Goal: Task Accomplishment & Management: Manage account settings

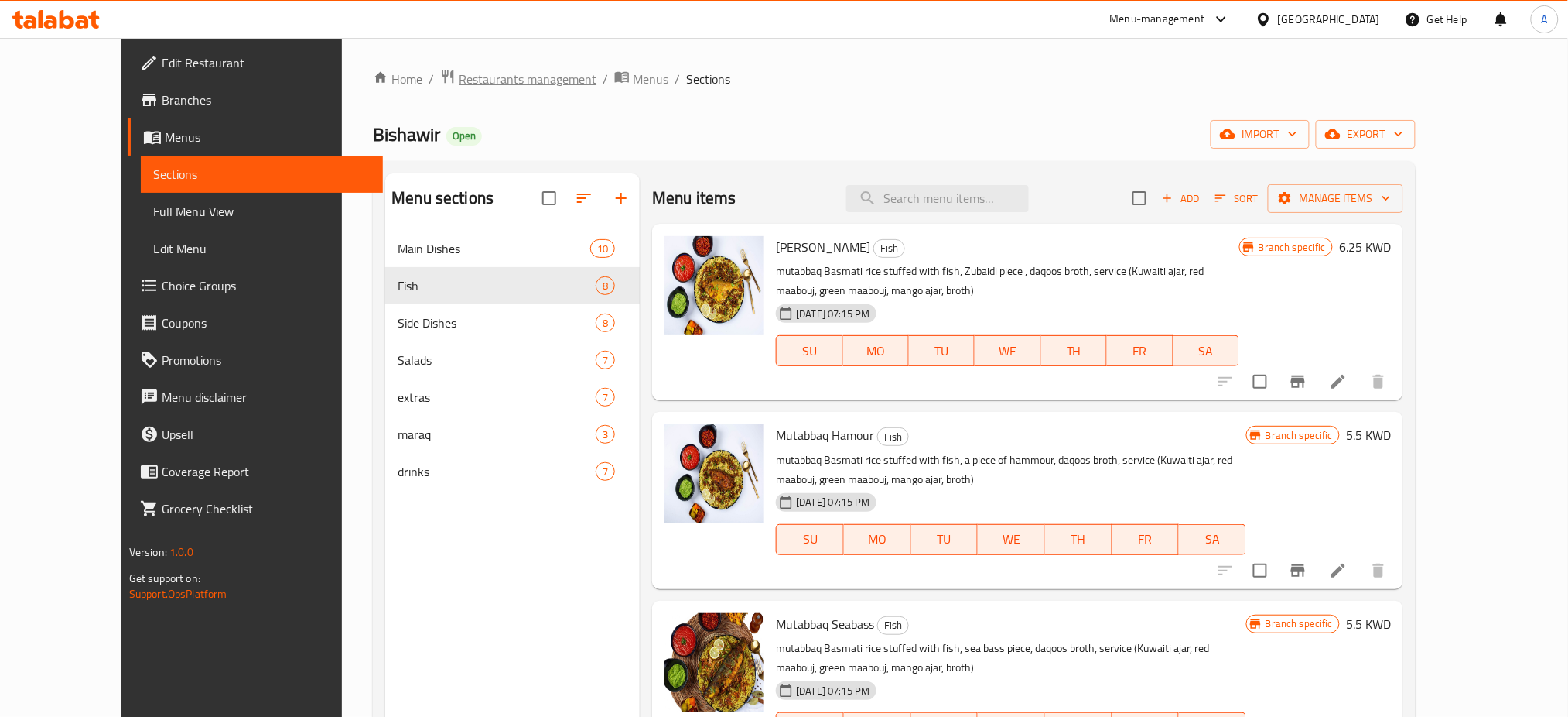
drag, startPoint x: 0, startPoint y: 0, endPoint x: 459, endPoint y: 75, distance: 465.1
click at [459, 75] on span "Restaurants management" at bounding box center [528, 79] width 138 height 18
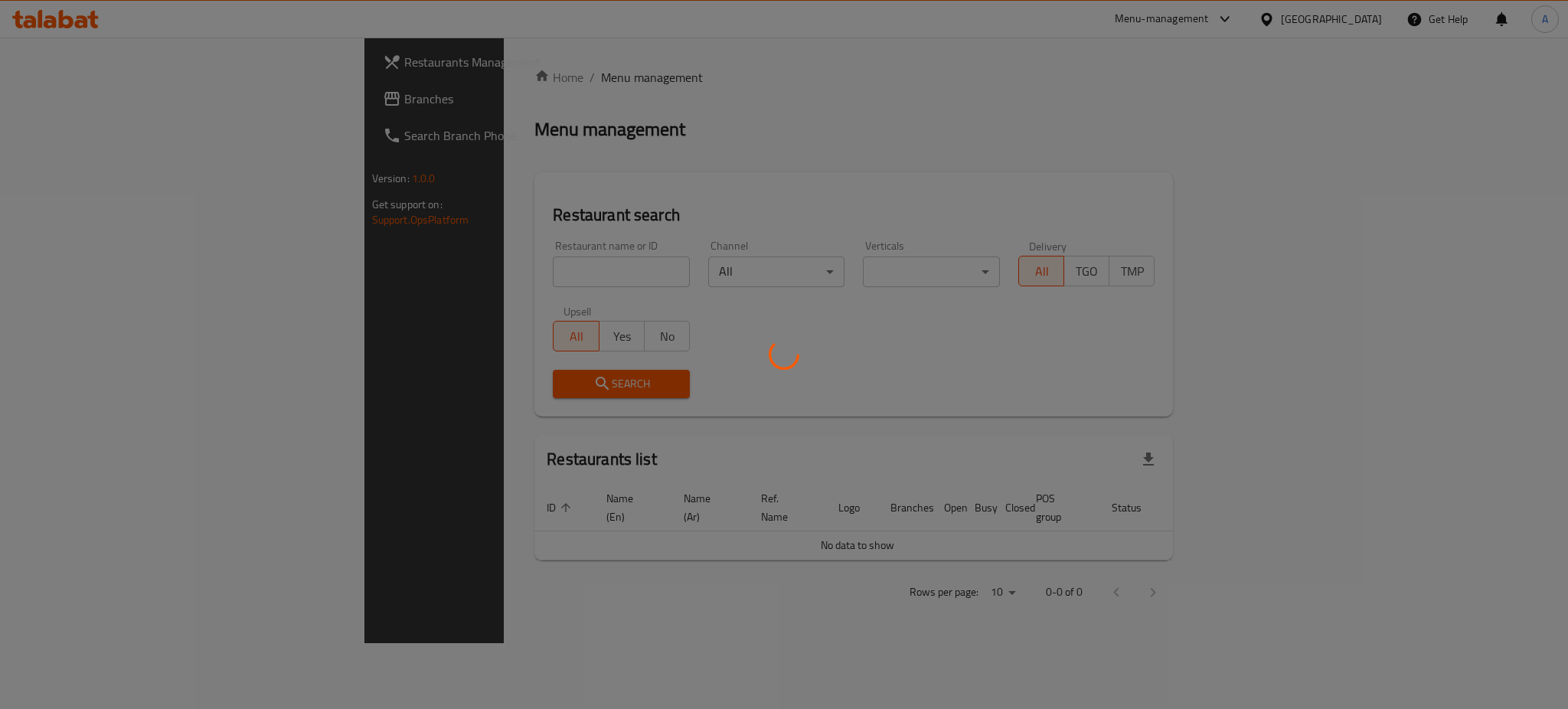
click at [408, 281] on div at bounding box center [784, 354] width 1568 height 709
click at [406, 275] on div at bounding box center [784, 354] width 1568 height 709
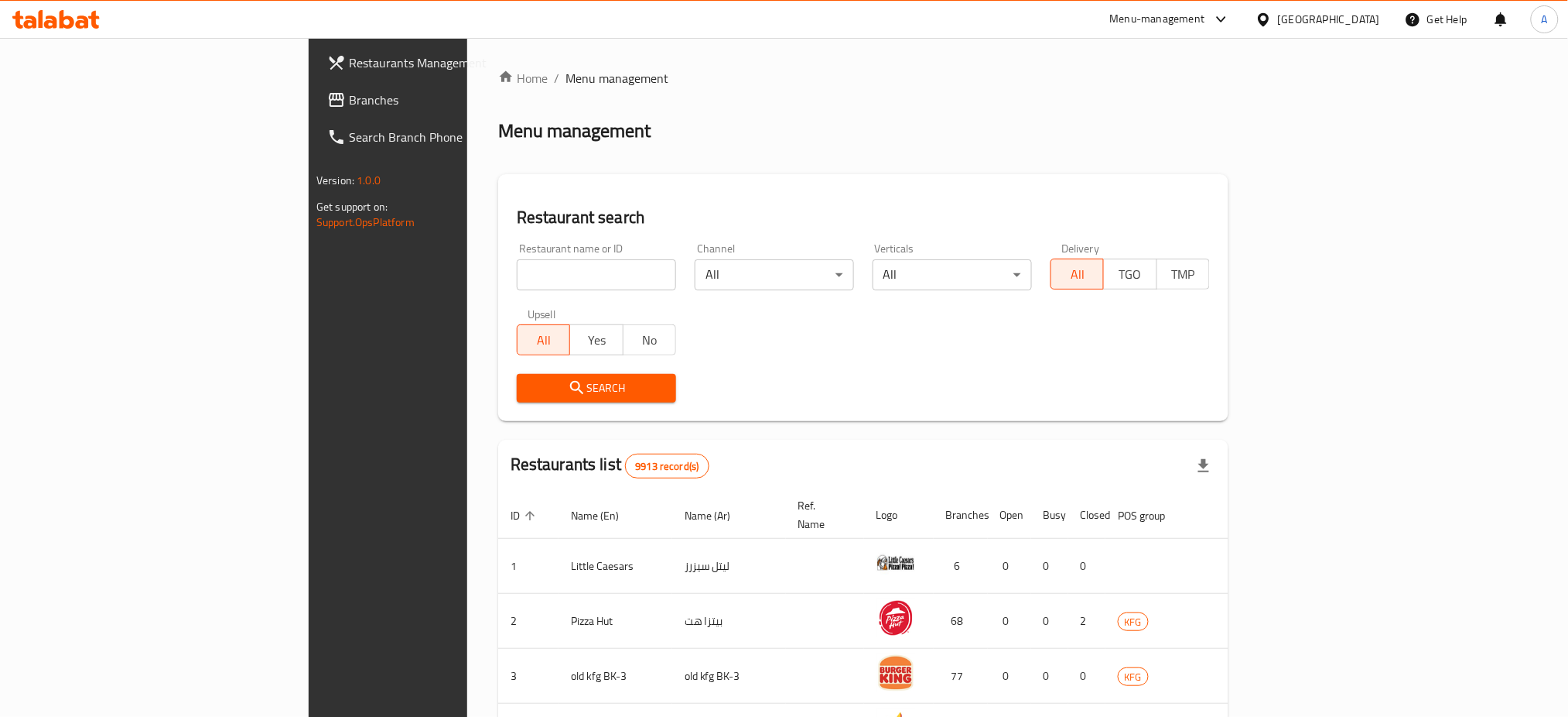
click at [517, 277] on input "search" at bounding box center [596, 275] width 159 height 31
type input "khokh w mango"
click at [517, 376] on button "Search" at bounding box center [596, 387] width 159 height 29
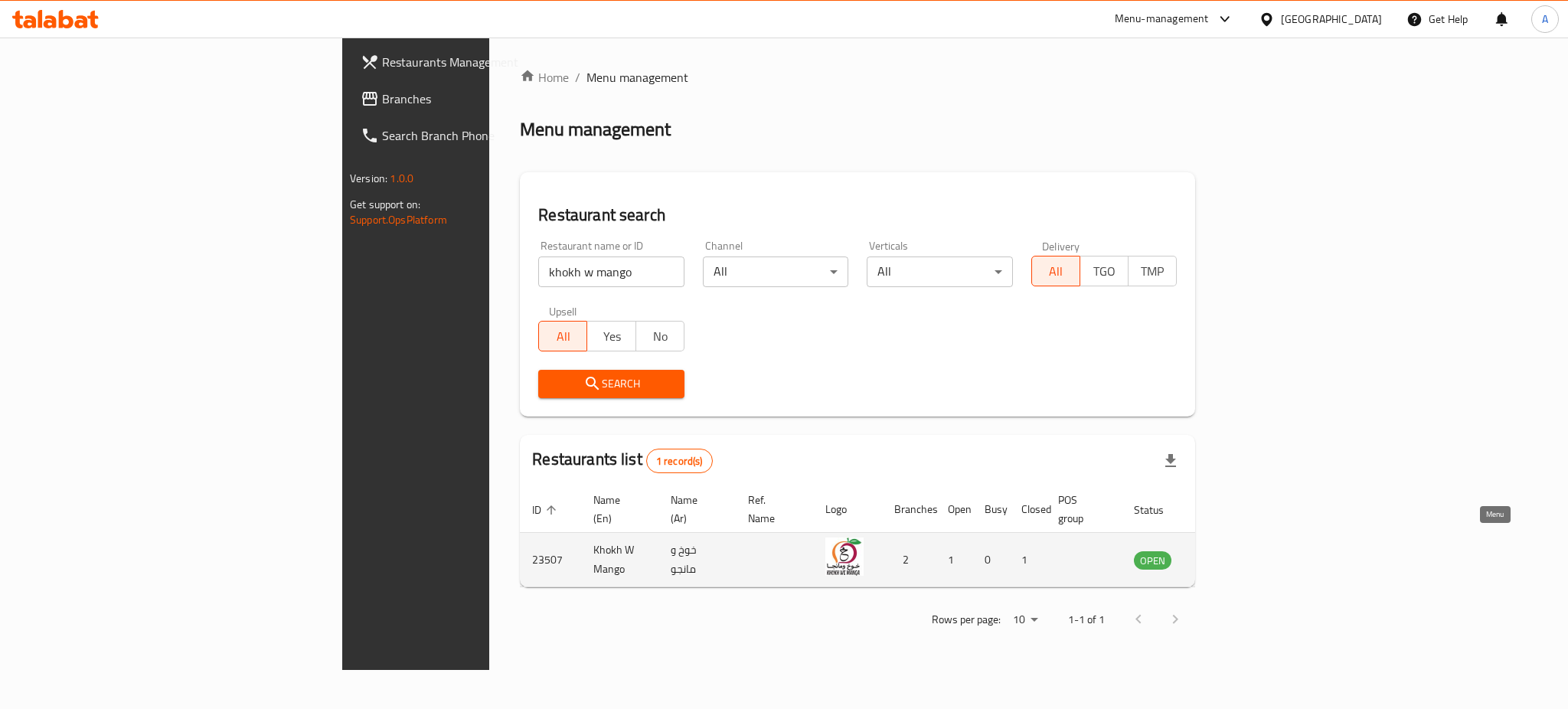
click at [1243, 550] on link "enhanced table" at bounding box center [1227, 559] width 28 height 18
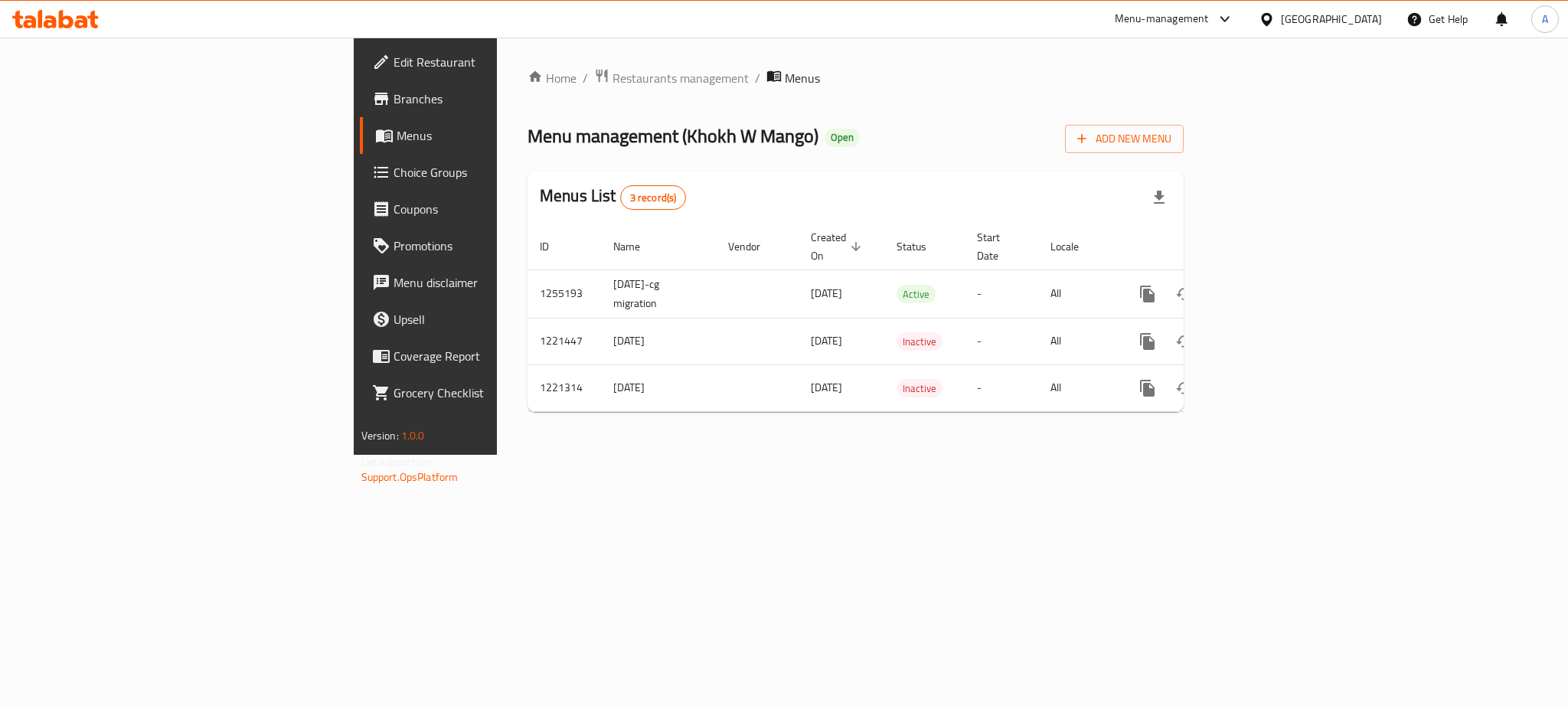
click at [393, 99] on span "Branches" at bounding box center [498, 98] width 209 height 18
